Goal: Book appointment/travel/reservation

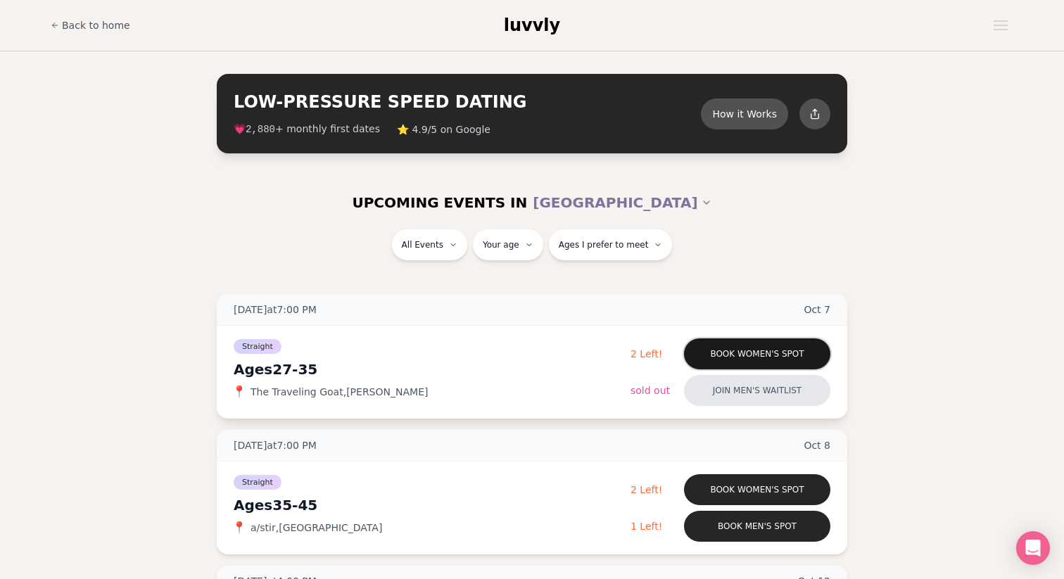
click at [782, 347] on button "Book women's spot" at bounding box center [757, 354] width 146 height 31
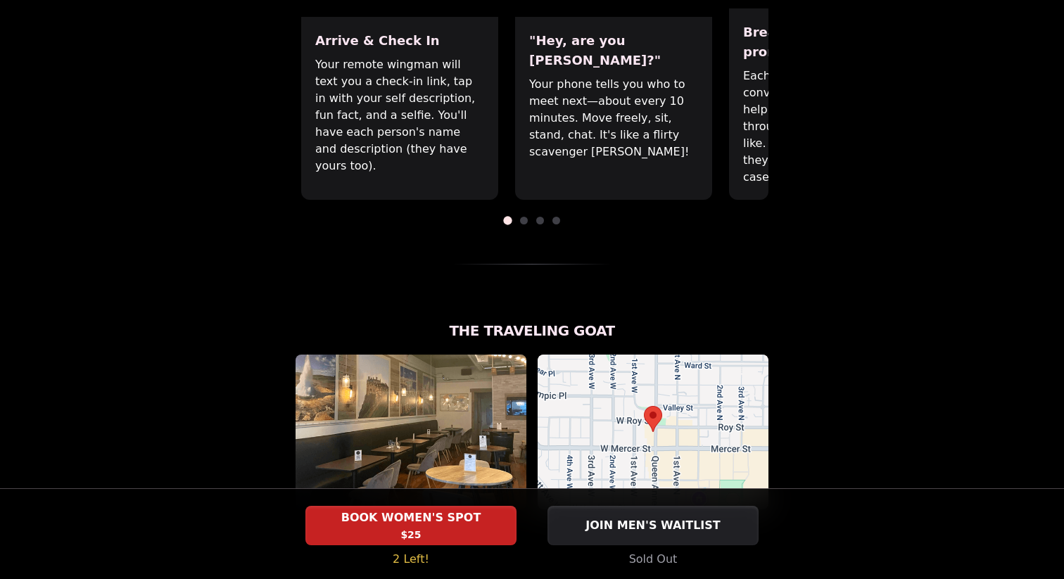
scroll to position [746, 0]
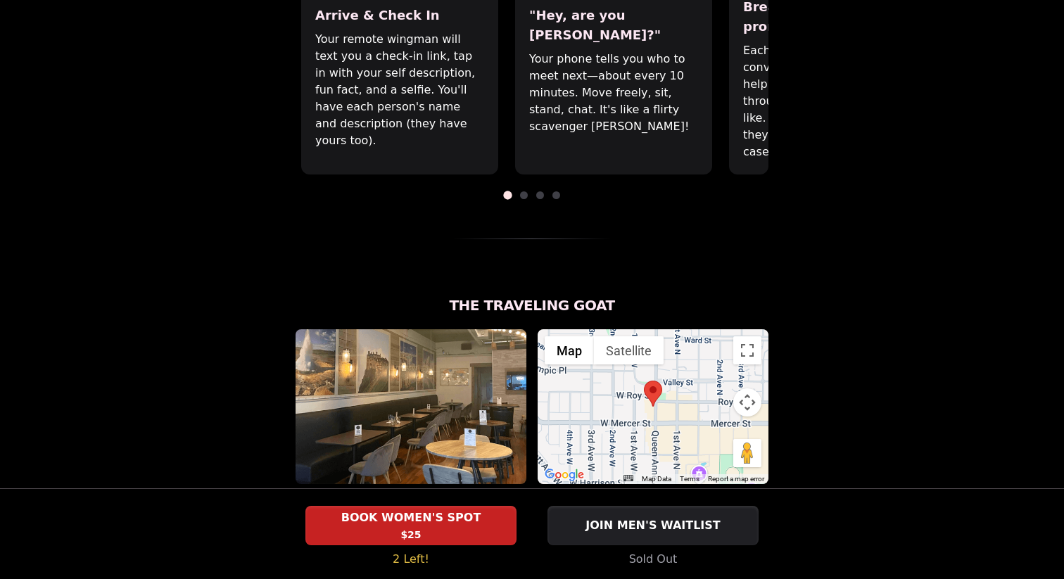
click at [523, 191] on span at bounding box center [524, 195] width 8 height 8
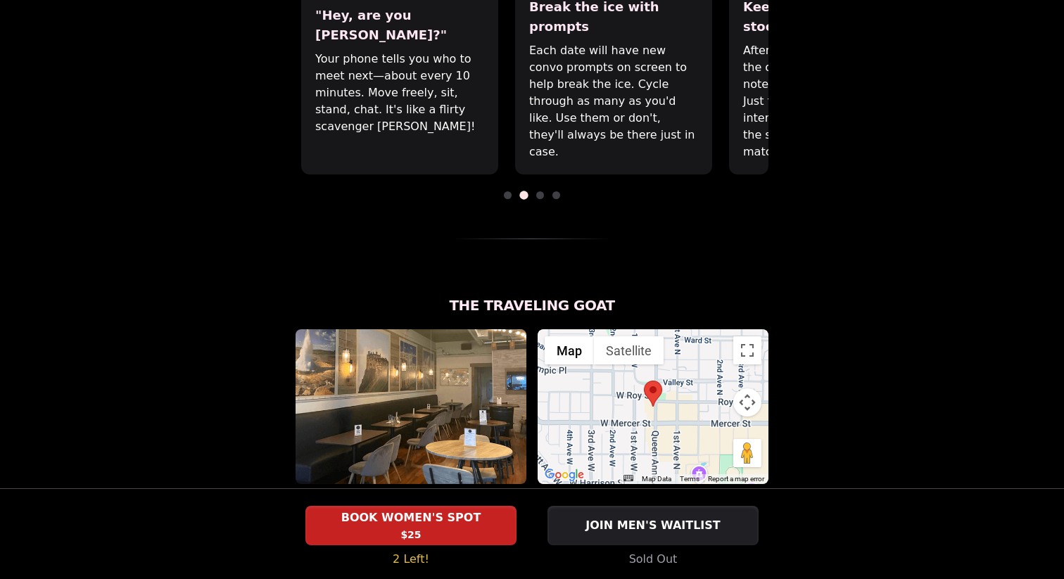
click at [539, 191] on span at bounding box center [540, 195] width 8 height 8
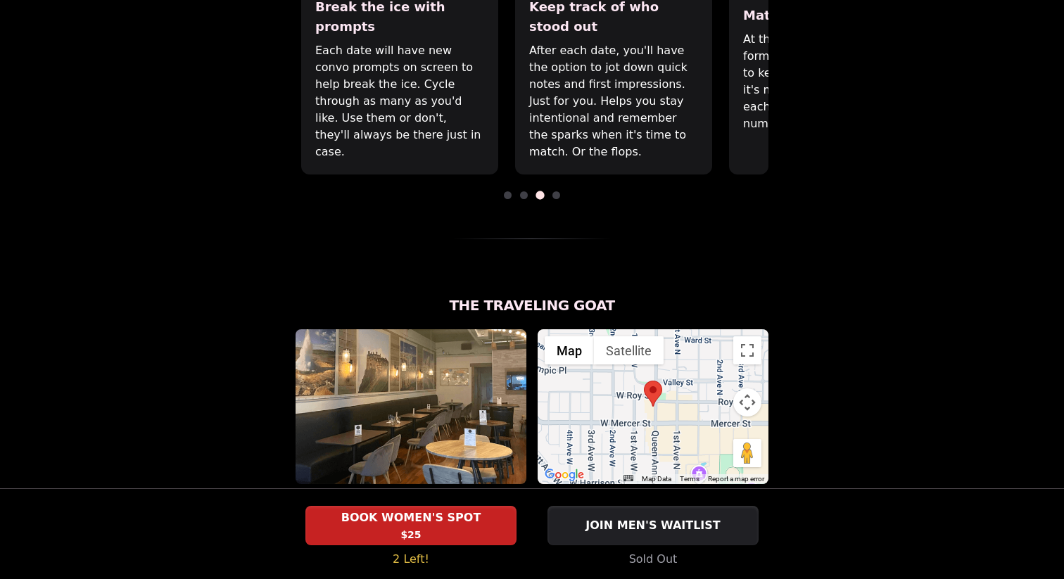
click at [550, 191] on div at bounding box center [532, 195] width 473 height 8
click at [555, 191] on span at bounding box center [557, 195] width 8 height 8
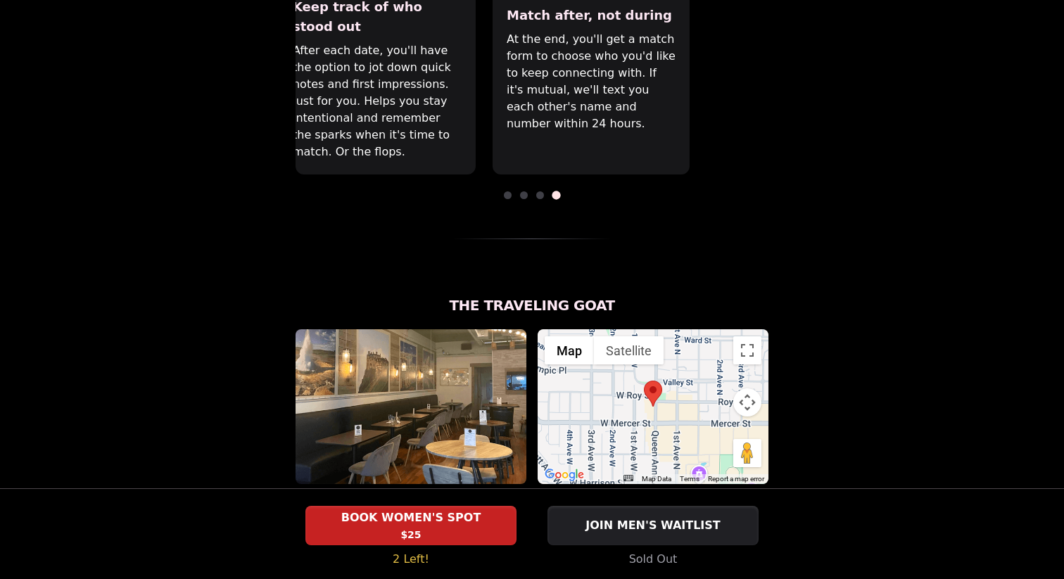
click at [977, 97] on div "Luvvly Speed Dating [DATE] Age Range 27 - 35 Orientation Straight Evening 7:00 …" at bounding box center [532, 227] width 963 height 1799
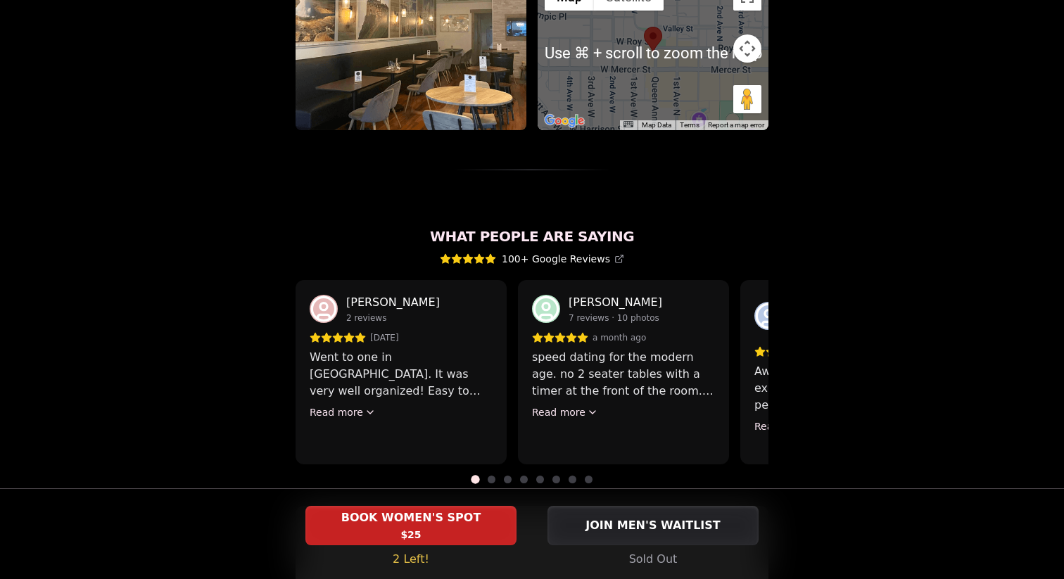
scroll to position [1080, 0]
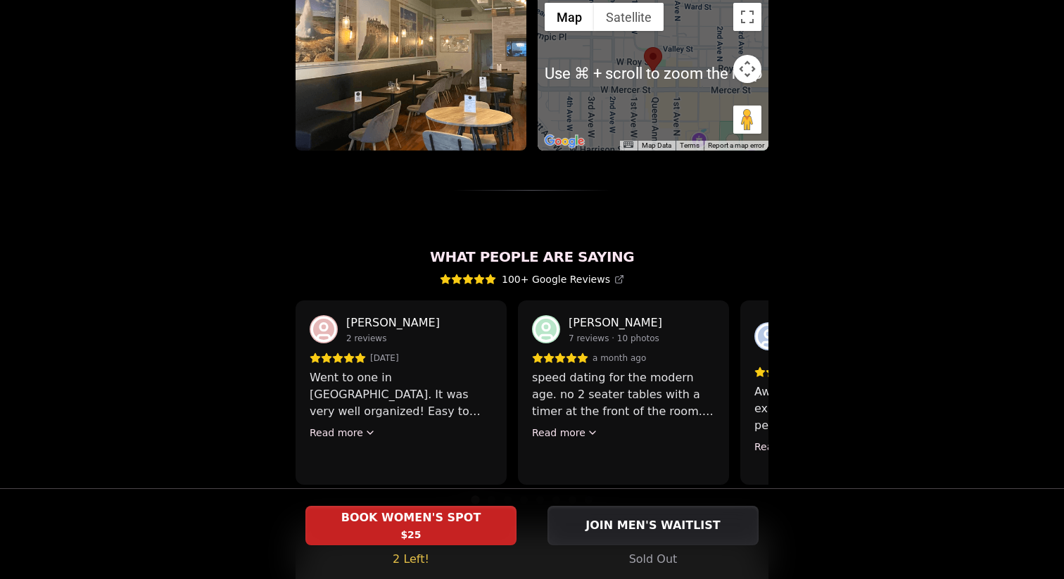
click at [518, 355] on div "[PERSON_NAME] 7 reviews · 10 photos a month ago speed dating for the modern age…" at bounding box center [623, 393] width 211 height 184
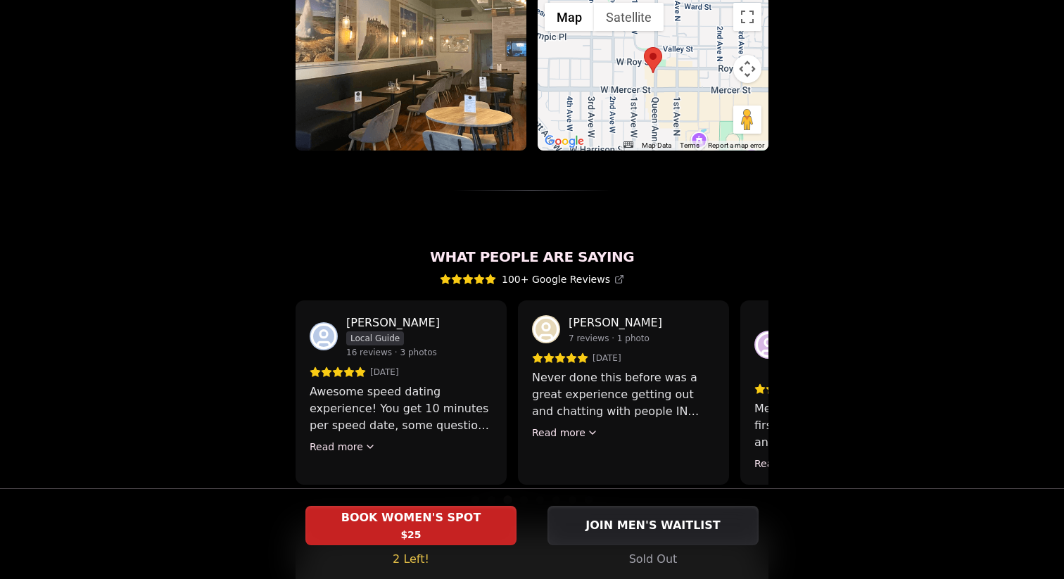
click at [539, 496] on span at bounding box center [540, 500] width 8 height 8
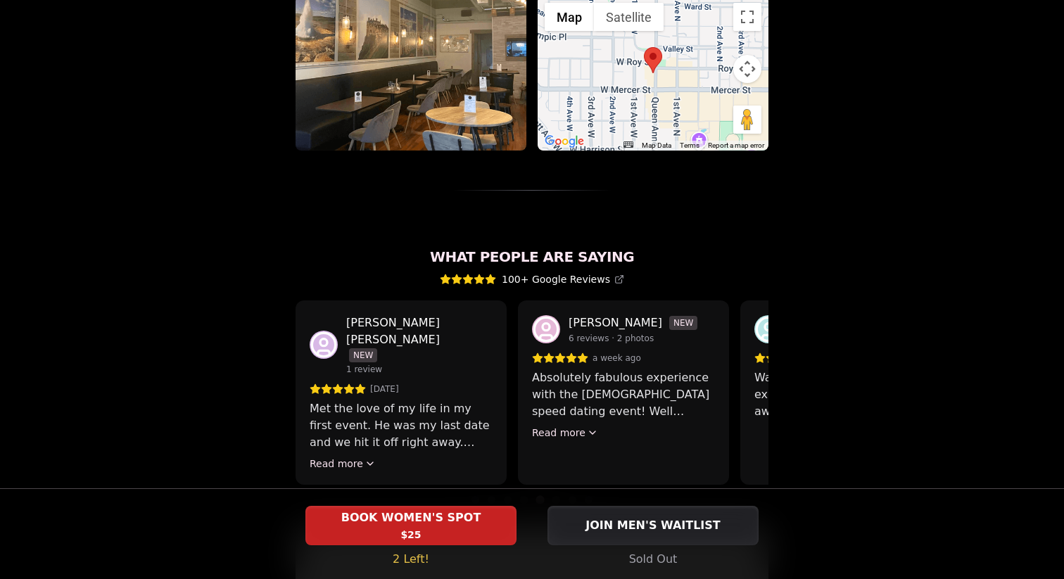
click at [622, 458] on div "What People Are Saying 100+ Google Reviews [PERSON_NAME] 2 reviews [DATE] Went …" at bounding box center [532, 520] width 473 height 546
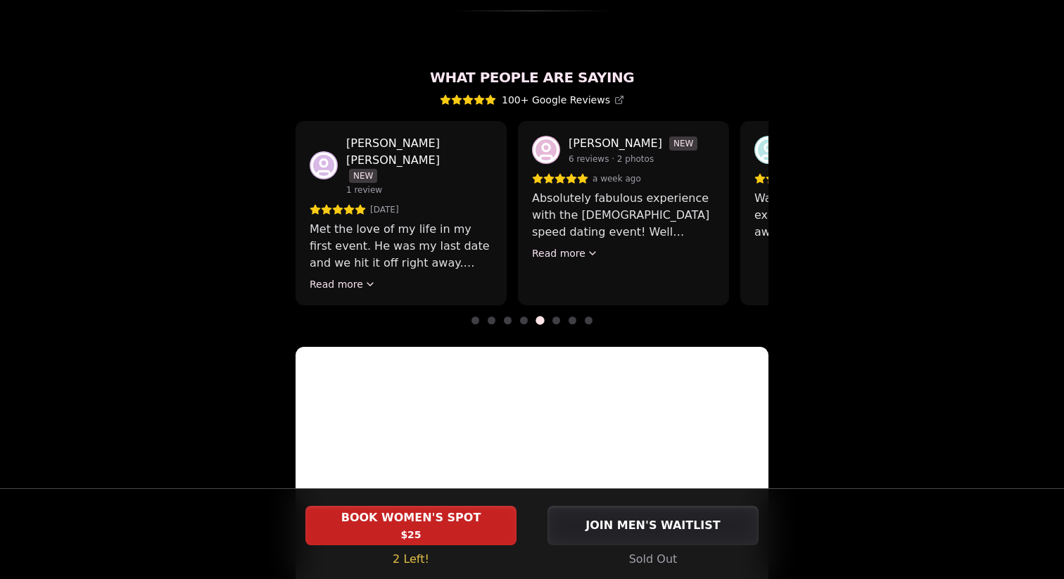
scroll to position [1271, 0]
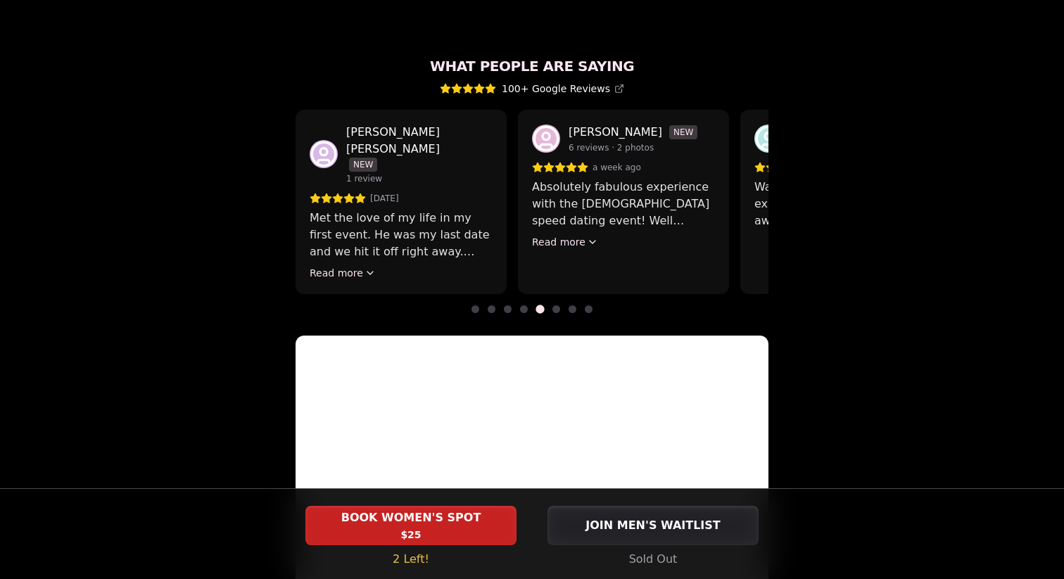
click at [588, 306] on span at bounding box center [589, 310] width 8 height 8
